Goal: Task Accomplishment & Management: Use online tool/utility

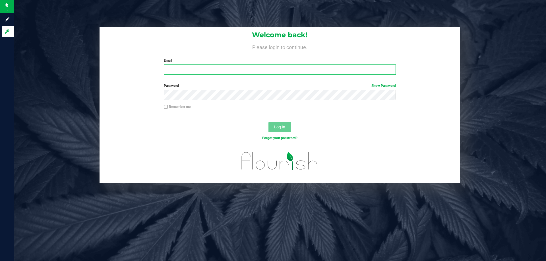
click at [198, 68] on input "Email" at bounding box center [280, 70] width 232 height 10
type input "[EMAIL_ADDRESS][DOMAIN_NAME]"
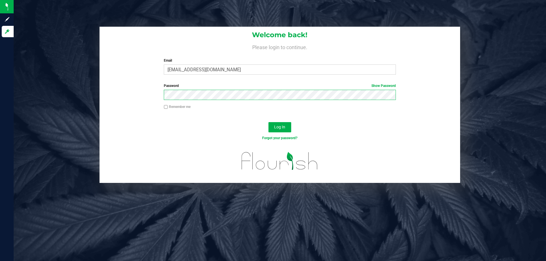
click at [269, 122] on button "Log In" at bounding box center [280, 127] width 23 height 10
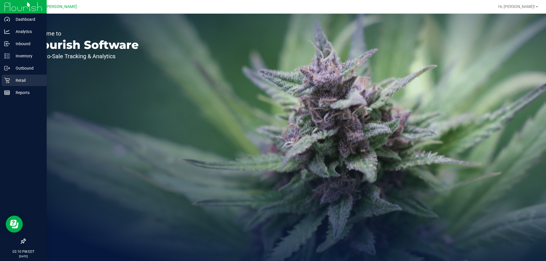
click at [10, 78] on p "Retail" at bounding box center [27, 80] width 34 height 7
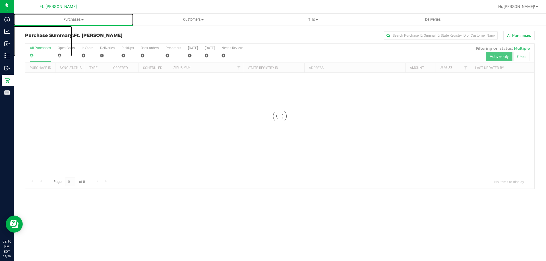
click at [102, 23] on uib-tab-heading "Purchases Summary of purchases Fulfillment All purchases" at bounding box center [74, 20] width 120 height 12
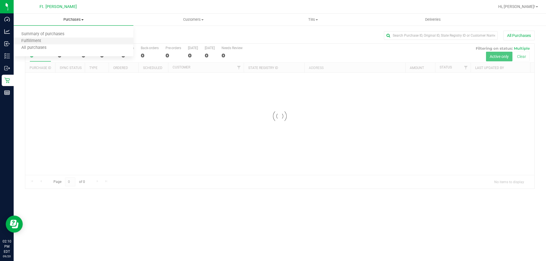
click at [92, 44] on li "Fulfillment" at bounding box center [74, 41] width 120 height 7
